Goal: Information Seeking & Learning: Learn about a topic

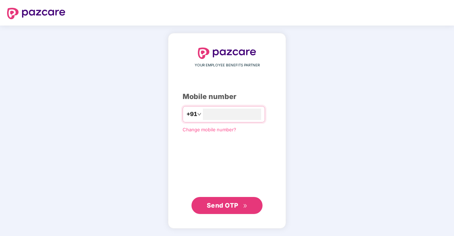
type input "**********"
click at [239, 197] on div "**********" at bounding box center [227, 131] width 89 height 167
click at [238, 203] on span "Send OTP" at bounding box center [227, 205] width 41 height 10
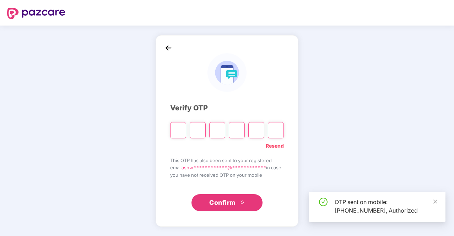
click at [174, 131] on input "Please enter verification code. Digit 1" at bounding box center [178, 130] width 16 height 16
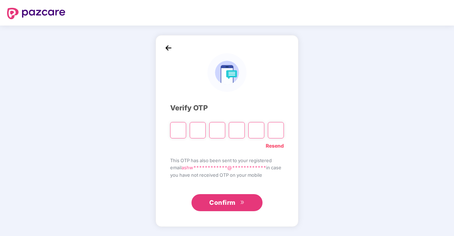
type input "*"
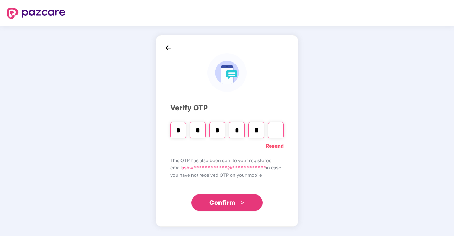
type input "*"
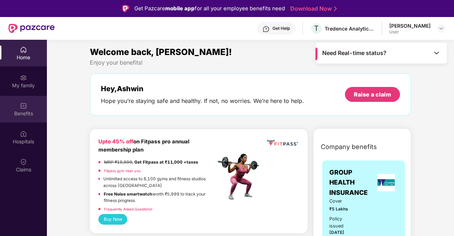
click at [23, 108] on img at bounding box center [23, 105] width 7 height 7
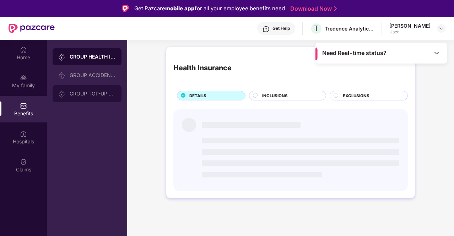
click at [72, 95] on div "GROUP TOP-UP POLICY" at bounding box center [93, 94] width 46 height 6
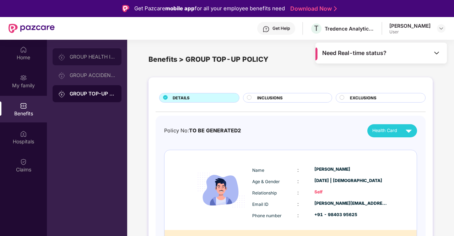
click at [91, 60] on div "GROUP HEALTH INSURANCE" at bounding box center [87, 56] width 69 height 17
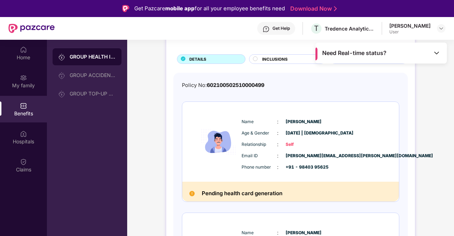
scroll to position [71, 0]
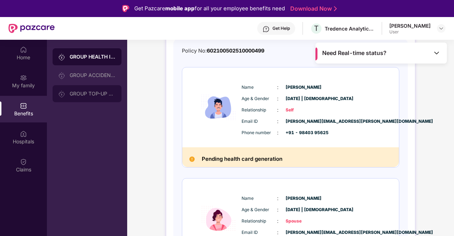
click at [98, 93] on div "GROUP TOP-UP POLICY" at bounding box center [93, 94] width 46 height 6
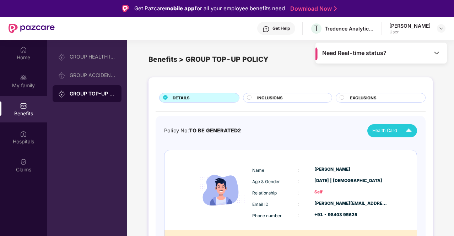
click at [397, 129] on span "Health Card" at bounding box center [384, 130] width 25 height 7
click at [288, 129] on div "Policy No: TO BE GENERATED2 Health Card" at bounding box center [290, 130] width 253 height 13
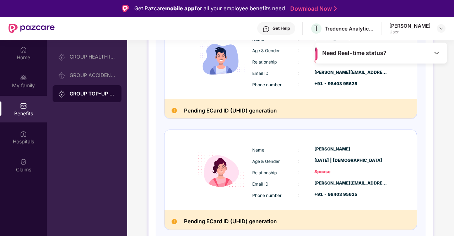
scroll to position [142, 0]
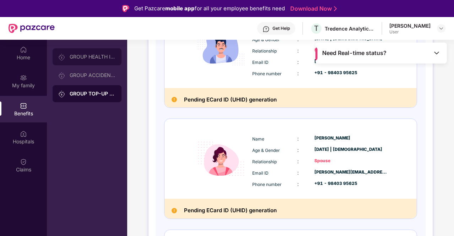
click at [86, 57] on div "GROUP HEALTH INSURANCE" at bounding box center [93, 57] width 46 height 6
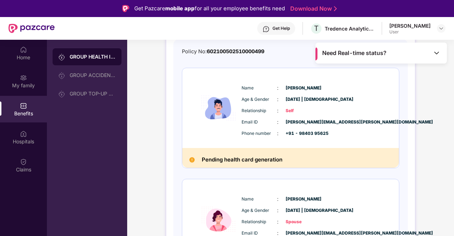
scroll to position [71, 0]
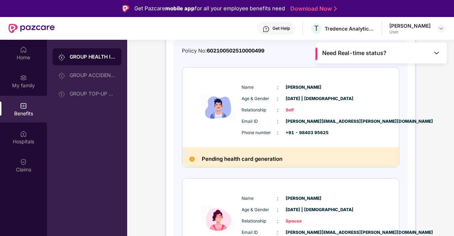
click at [241, 150] on div "Pending health card generation" at bounding box center [290, 157] width 217 height 20
click at [252, 115] on div "Name : [PERSON_NAME] Age & Gender : [DATE] | [DEMOGRAPHIC_DATA] Relationship : …" at bounding box center [312, 110] width 145 height 60
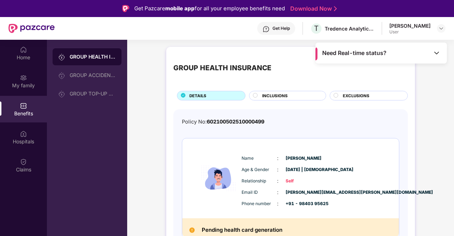
click at [279, 177] on div "Relationship : Self" at bounding box center [312, 181] width 141 height 8
click at [92, 74] on div "GROUP ACCIDENTAL INSURANCE" at bounding box center [93, 75] width 46 height 6
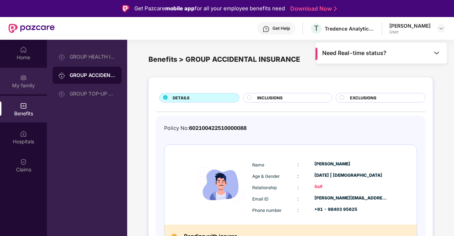
click at [29, 81] on div "My family" at bounding box center [23, 81] width 47 height 27
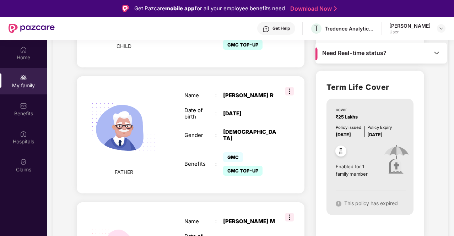
scroll to position [533, 0]
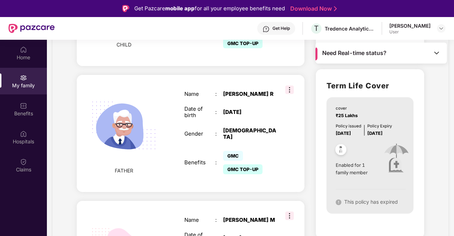
click at [374, 136] on div "Policy Expiry [DATE]" at bounding box center [379, 130] width 25 height 14
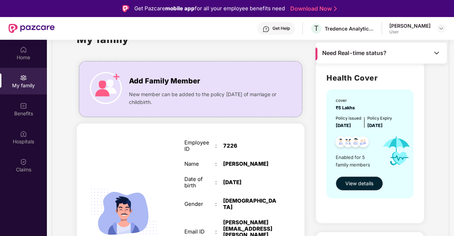
scroll to position [0, 0]
